Goal: Entertainment & Leisure: Consume media (video, audio)

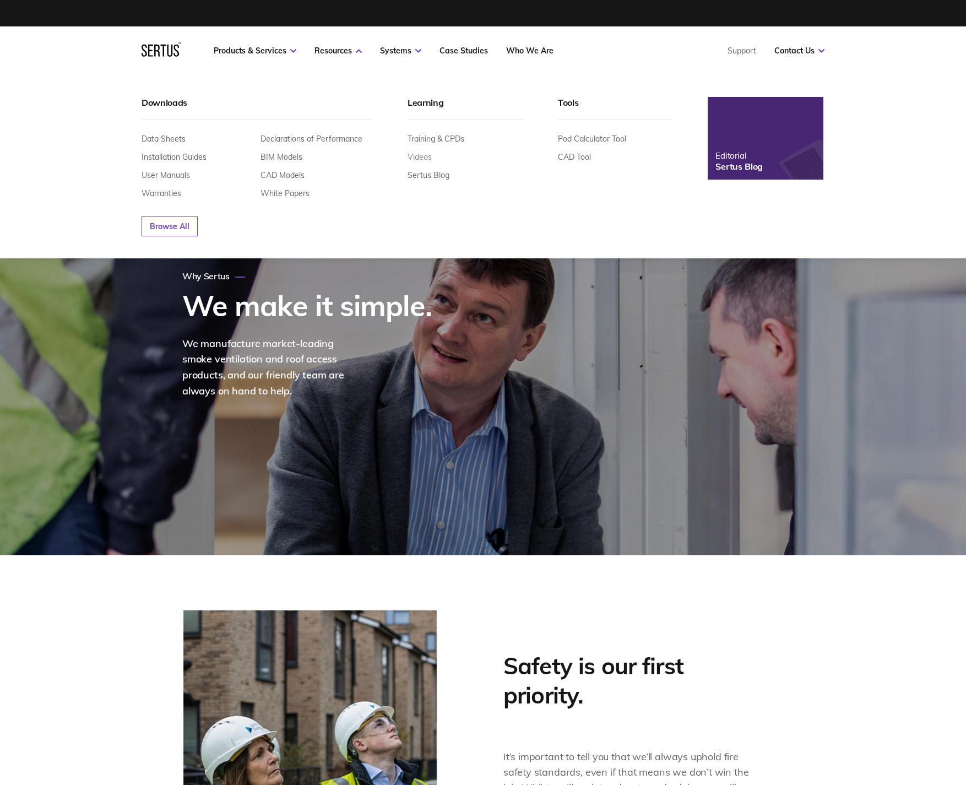
click at [422, 154] on link "Videos" at bounding box center [420, 157] width 24 height 10
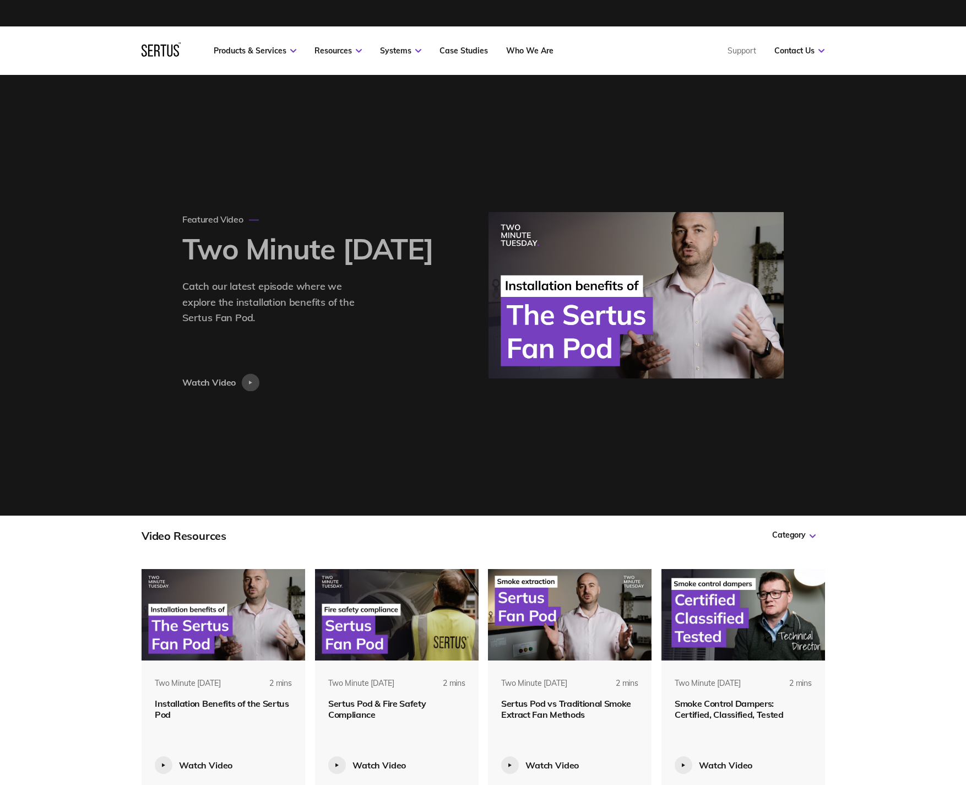
scroll to position [5057, 684]
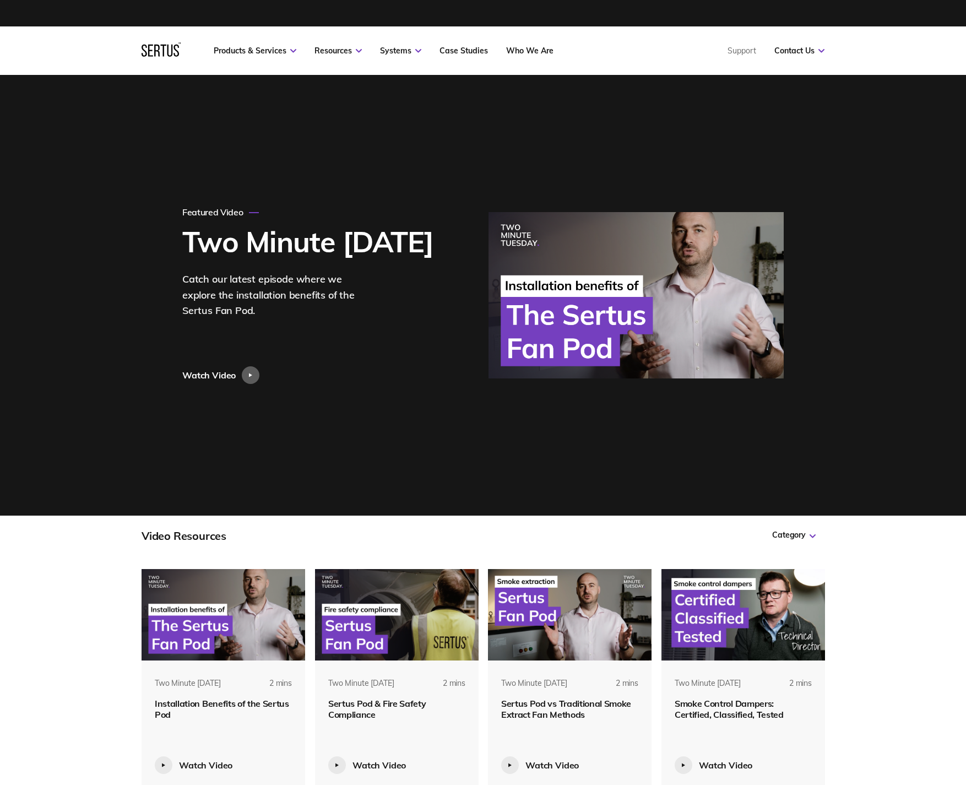
click at [192, 646] on img at bounding box center [224, 614] width 164 height 91
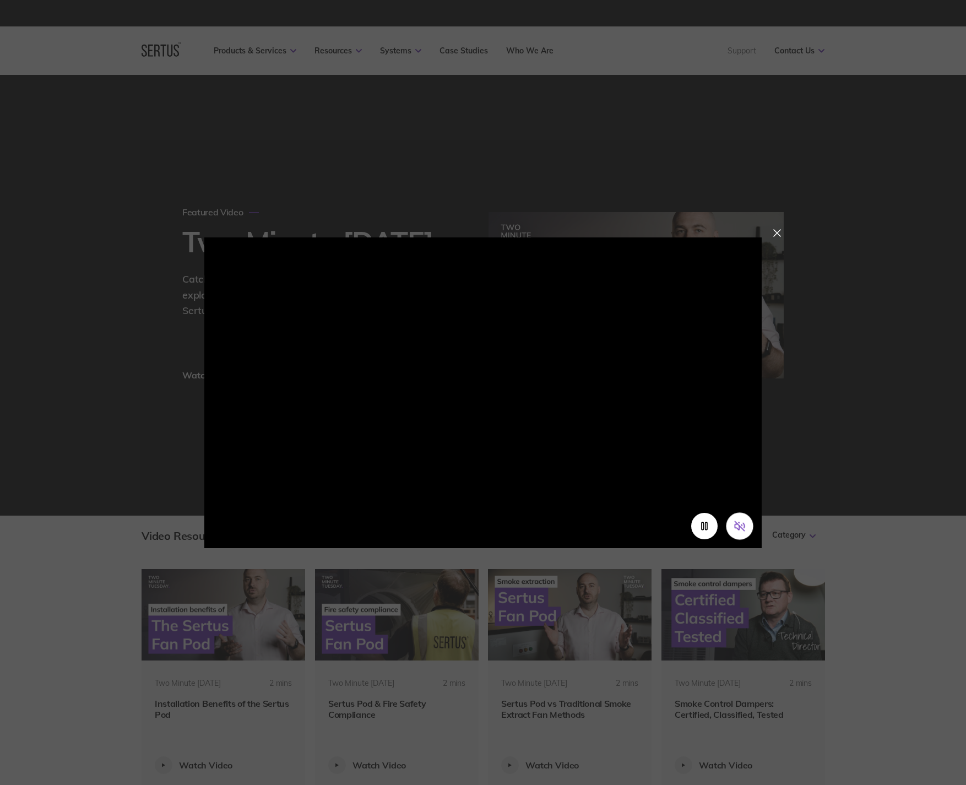
click at [740, 522] on icon "Unmute video" at bounding box center [740, 526] width 12 height 12
click at [739, 526] on icon "Mute video" at bounding box center [737, 526] width 4 height 8
click at [780, 232] on div at bounding box center [777, 233] width 8 height 8
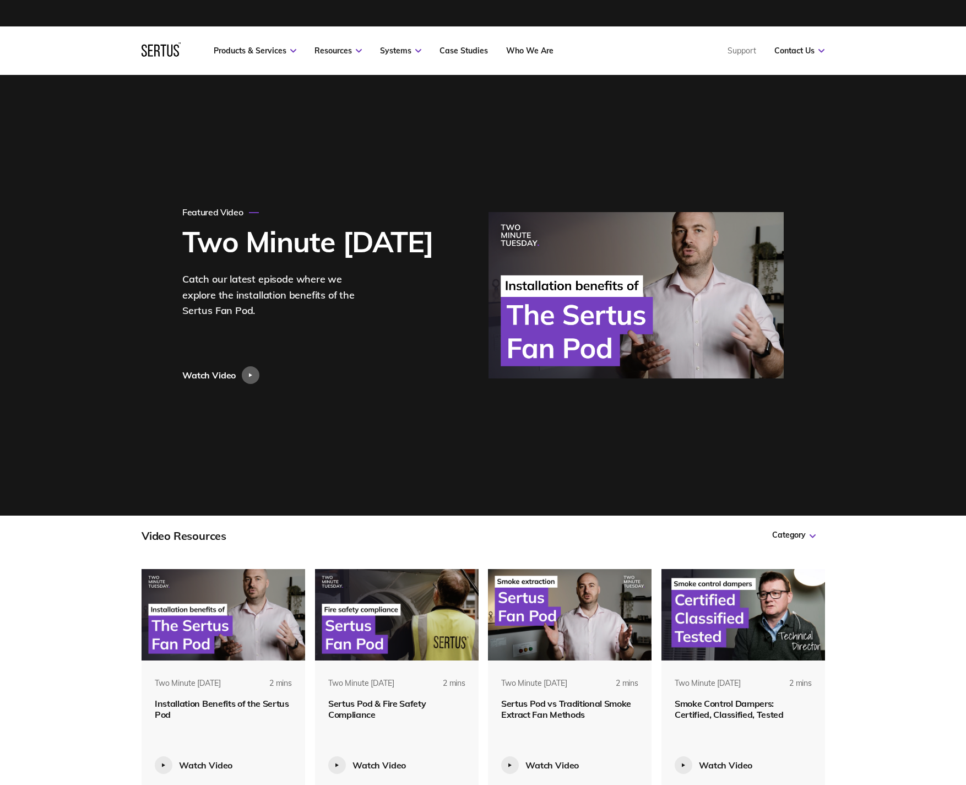
click at [426, 617] on img at bounding box center [397, 614] width 164 height 91
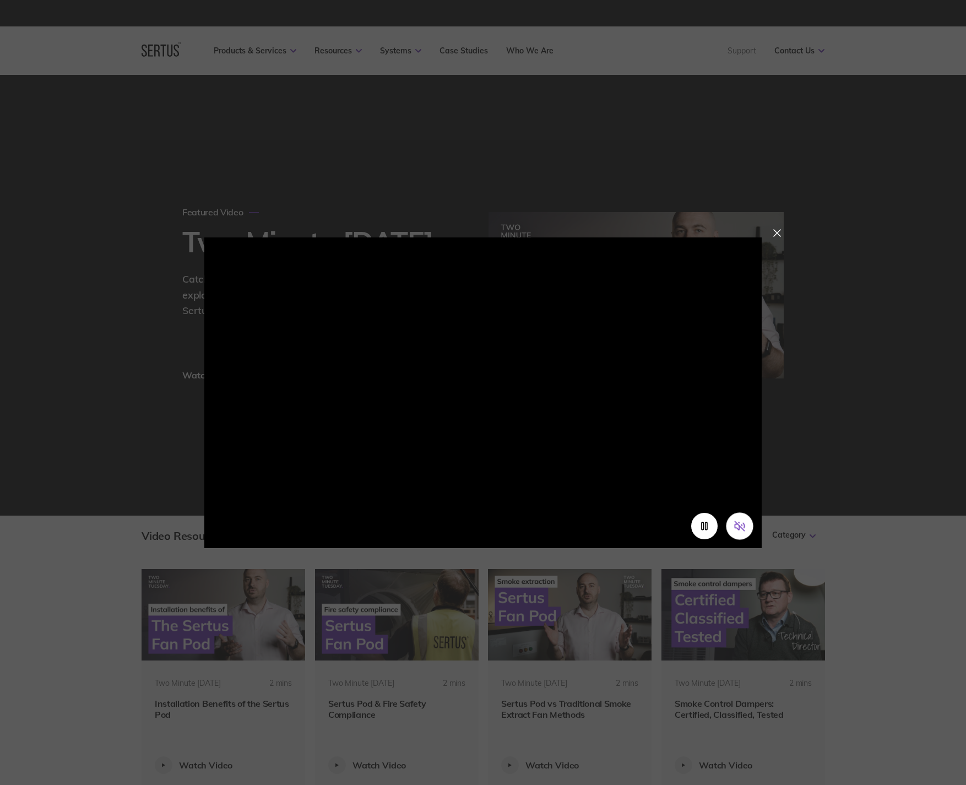
click at [743, 529] on icon "Unmute video" at bounding box center [739, 525] width 9 height 9
click at [702, 529] on rect "Pause video" at bounding box center [703, 526] width 2 height 8
click at [775, 232] on div at bounding box center [777, 233] width 8 height 8
